Goal: Information Seeking & Learning: Learn about a topic

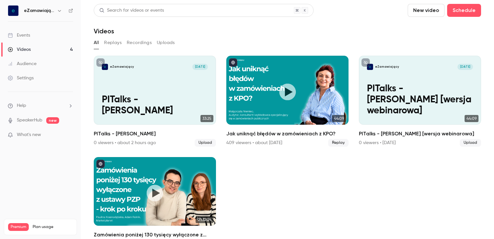
click at [30, 36] on div "Events" at bounding box center [19, 35] width 22 height 6
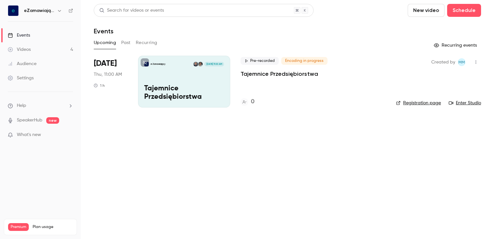
click at [35, 48] on link "Videos 4" at bounding box center [40, 49] width 81 height 14
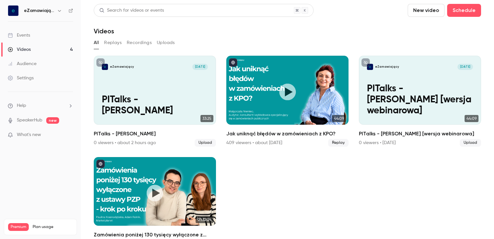
click at [37, 35] on link "Events" at bounding box center [40, 35] width 81 height 14
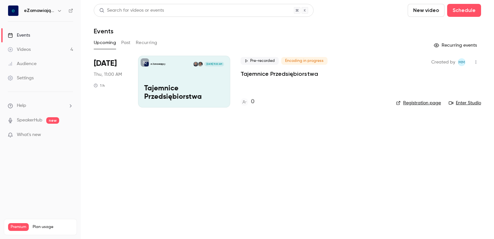
click at [199, 77] on div "eZamawiający [DATE] 11:00 AM Tajemnice Przedsiębiorstwa" at bounding box center [184, 82] width 92 height 52
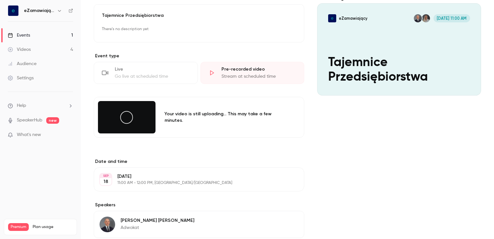
scroll to position [31, 0]
